Goal: Browse casually

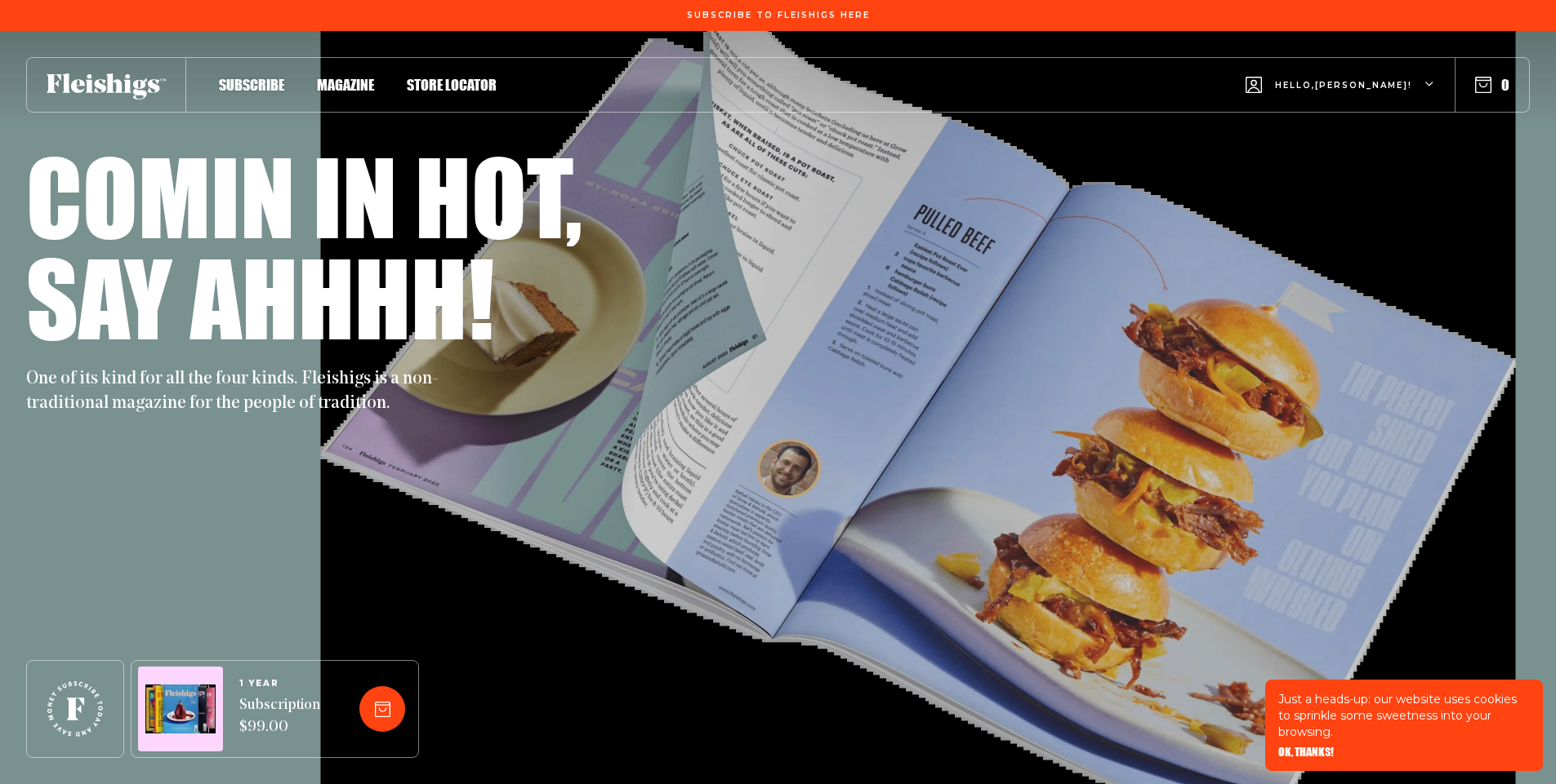
click at [1330, 732] on p "Just a heads-up: our website uses cookies to sprinkle some sweetness into your …" at bounding box center [1404, 715] width 251 height 49
click at [1306, 747] on span "OK, THANKS!" at bounding box center [1306, 741] width 56 height 11
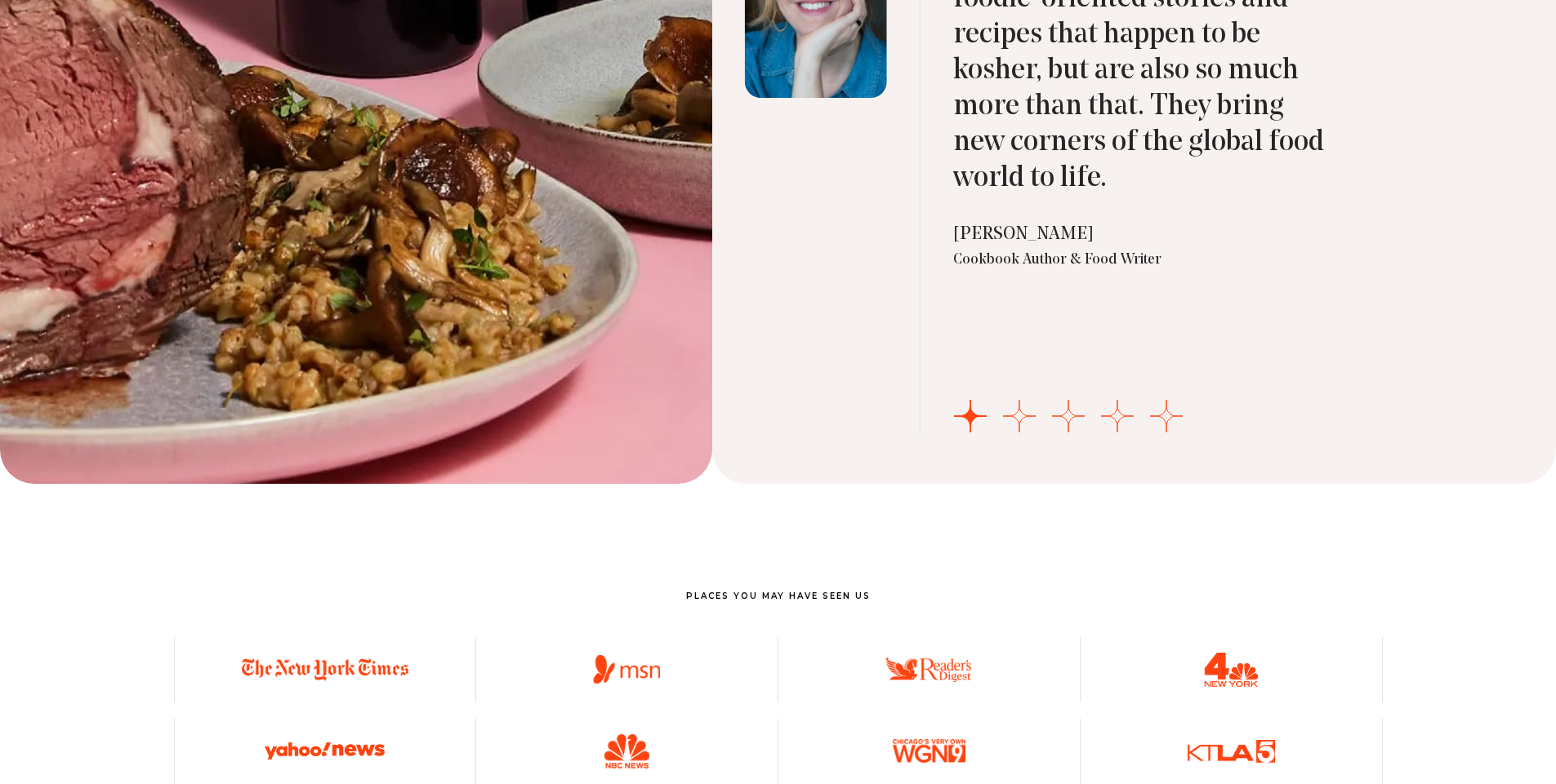
scroll to position [5916, 0]
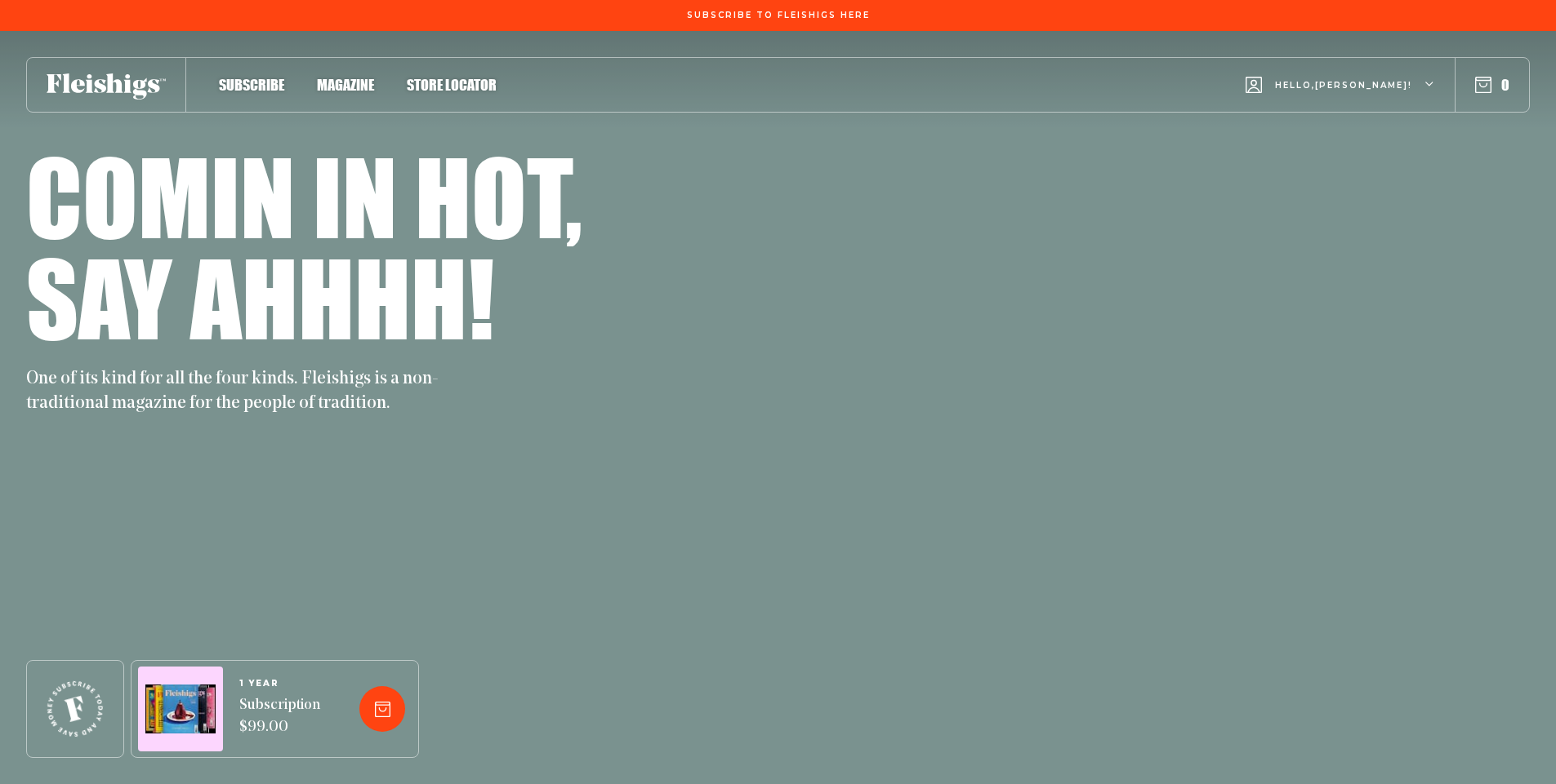
scroll to position [5243, 0]
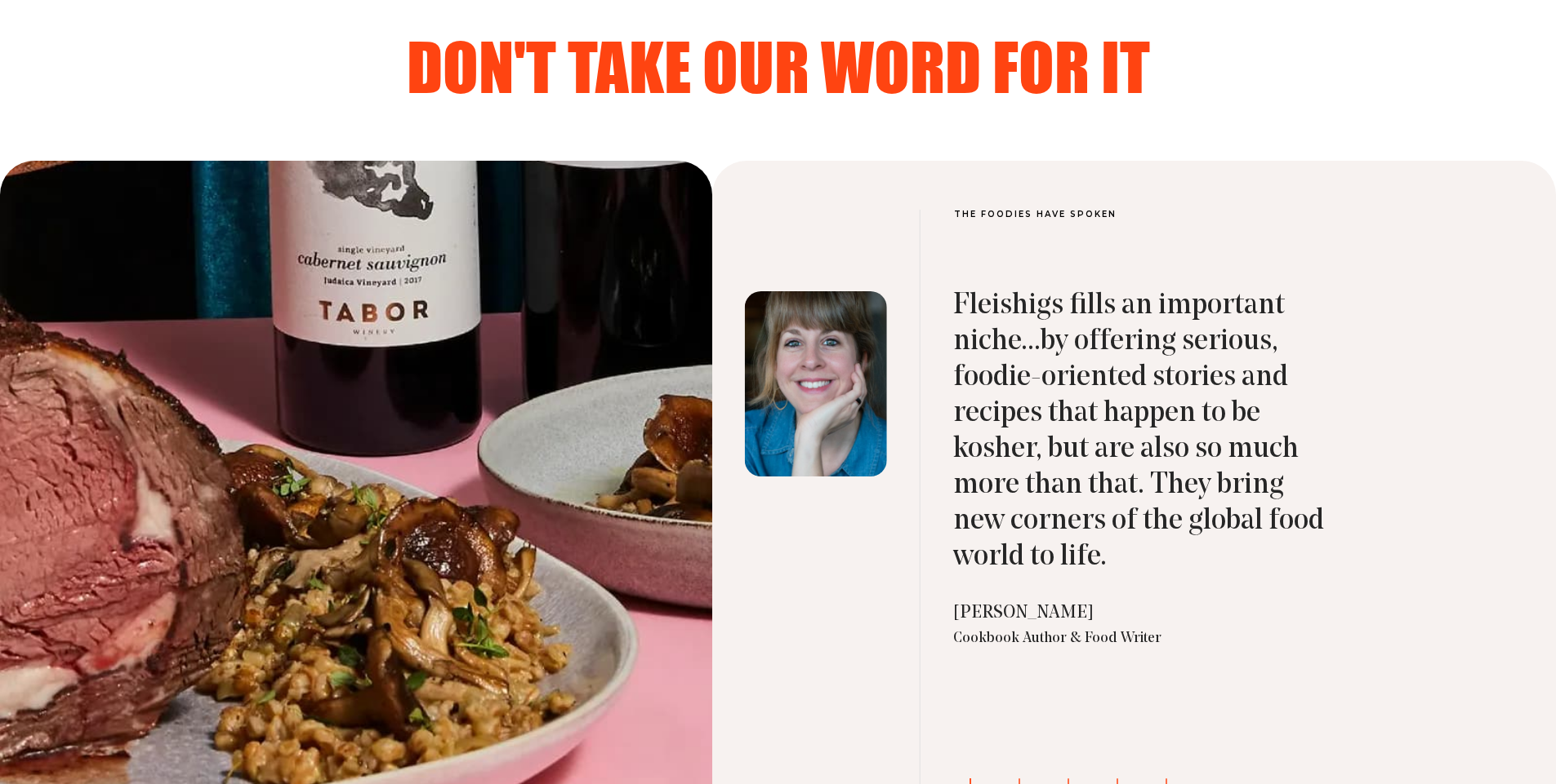
scroll to position [5243, 0]
